Goal: Use online tool/utility

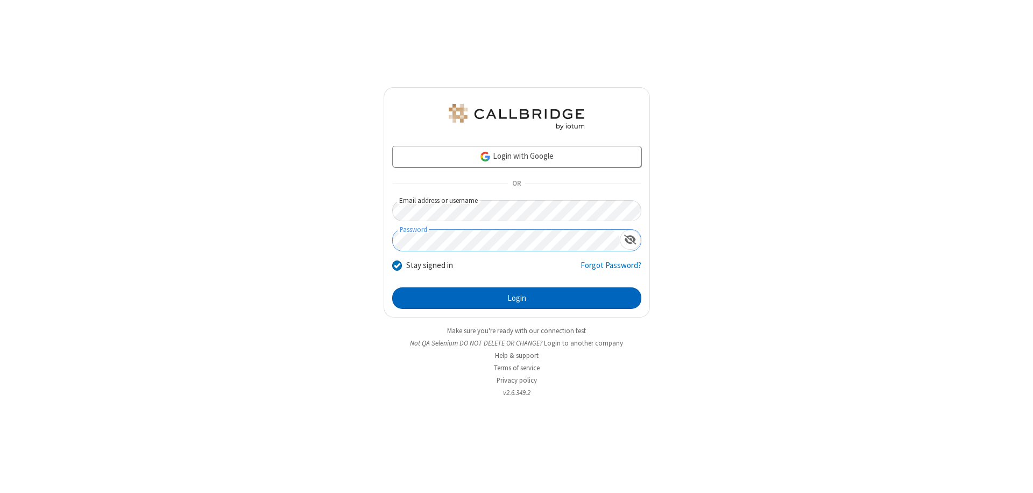
click at [517, 298] on button "Login" at bounding box center [516, 298] width 249 height 22
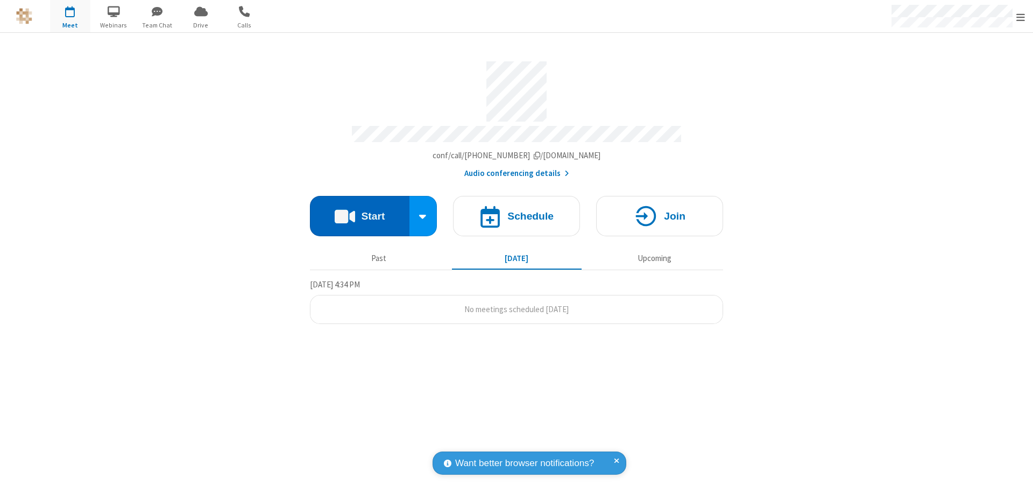
click at [360, 211] on button "Start" at bounding box center [360, 216] width 100 height 40
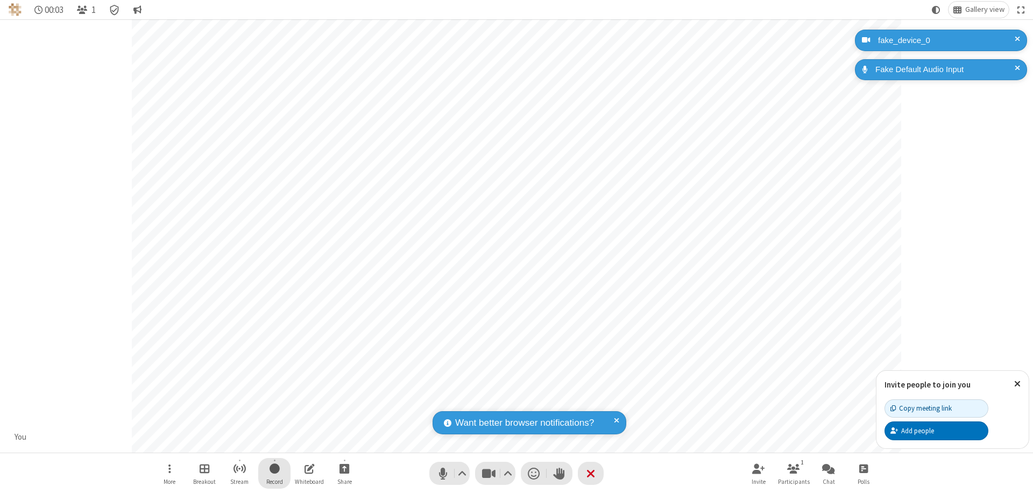
click at [274, 473] on span "Start recording" at bounding box center [275, 468] width 10 height 13
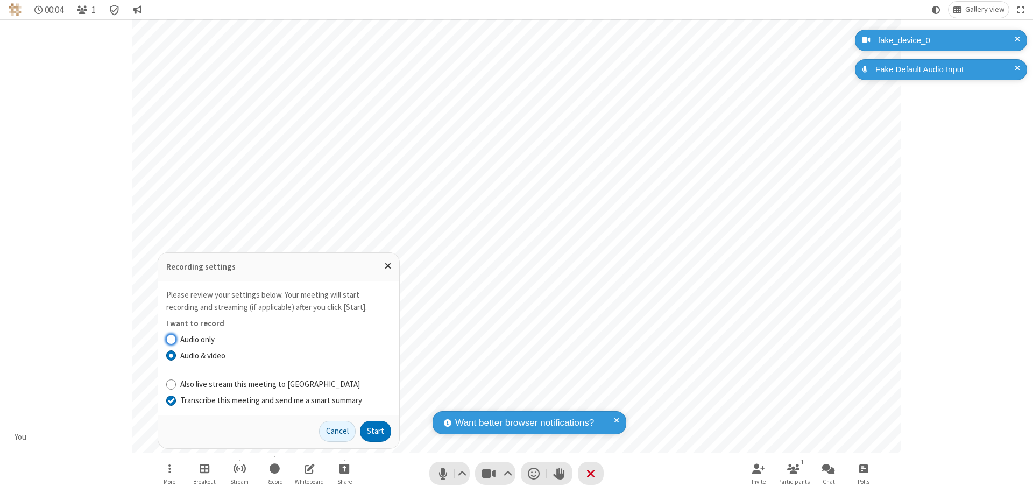
click at [171, 400] on input "Transcribe this meeting and send me a smart summary" at bounding box center [171, 399] width 10 height 11
click at [376, 431] on button "Start" at bounding box center [375, 432] width 31 height 22
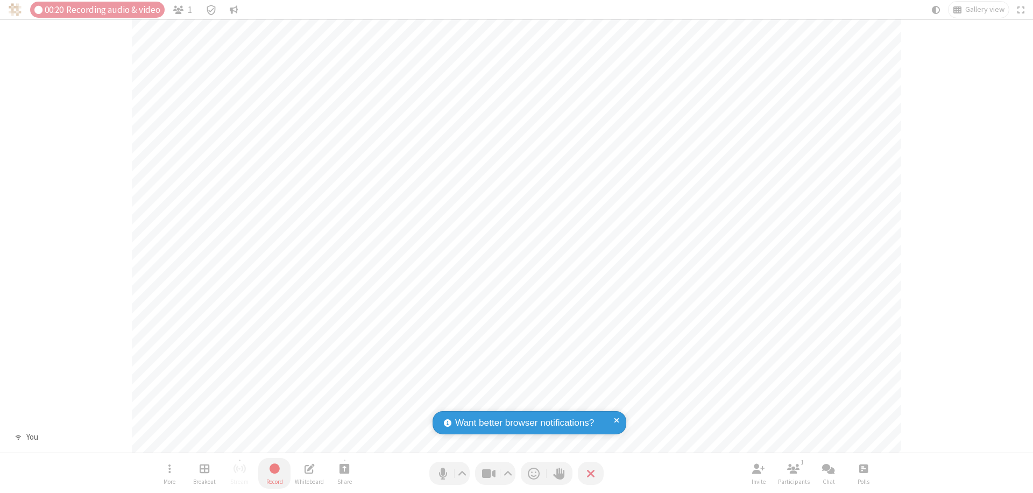
click at [274, 473] on span "Stop recording" at bounding box center [274, 468] width 12 height 13
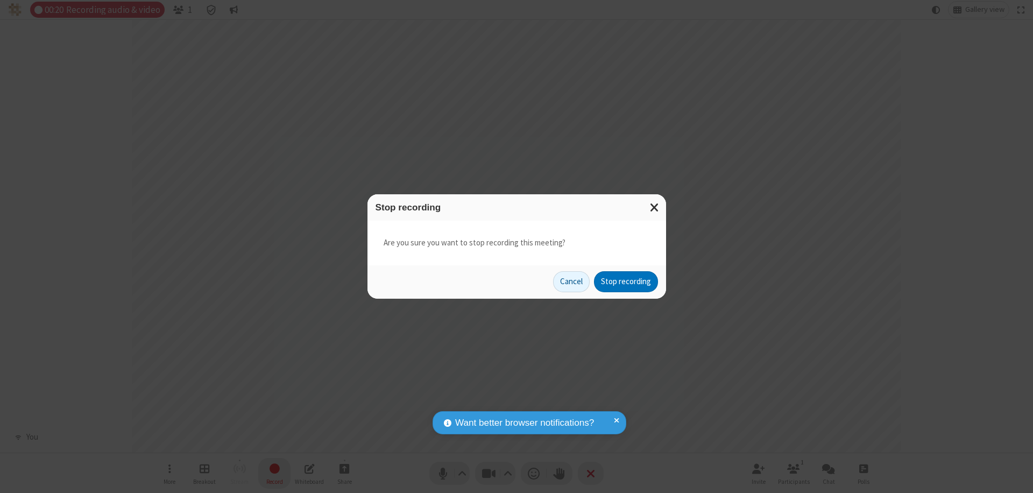
click at [626, 281] on button "Stop recording" at bounding box center [626, 282] width 64 height 22
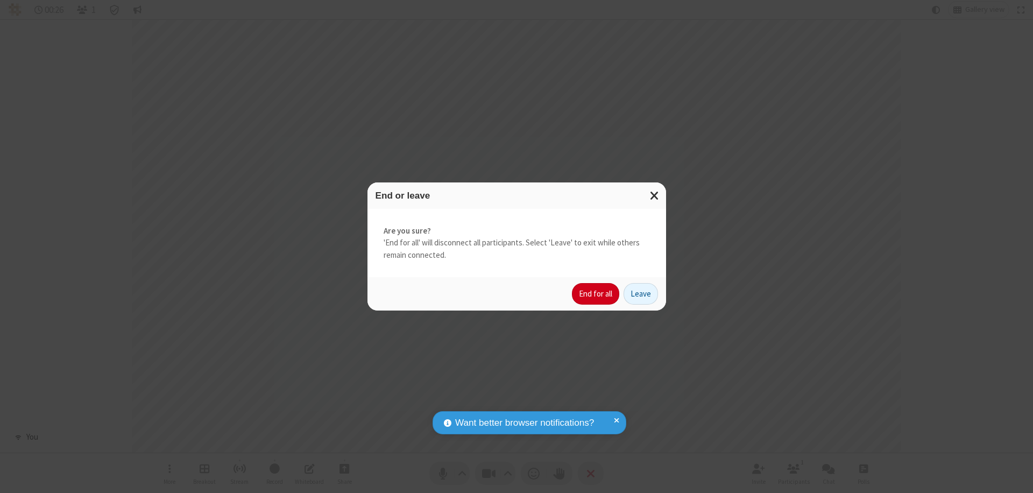
click at [596, 294] on button "End for all" at bounding box center [595, 294] width 47 height 22
